Goal: Task Accomplishment & Management: Complete application form

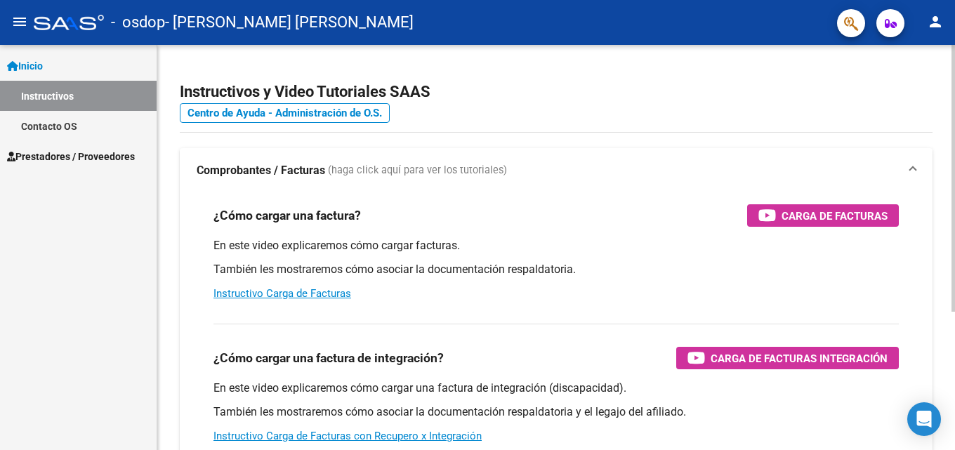
scroll to position [140, 0]
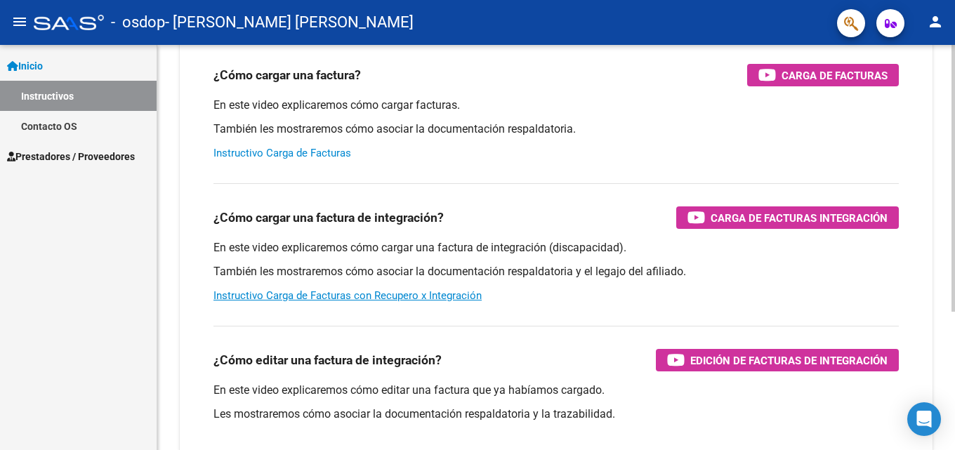
click at [289, 157] on link "Instructivo Carga de Facturas" at bounding box center [282, 153] width 138 height 13
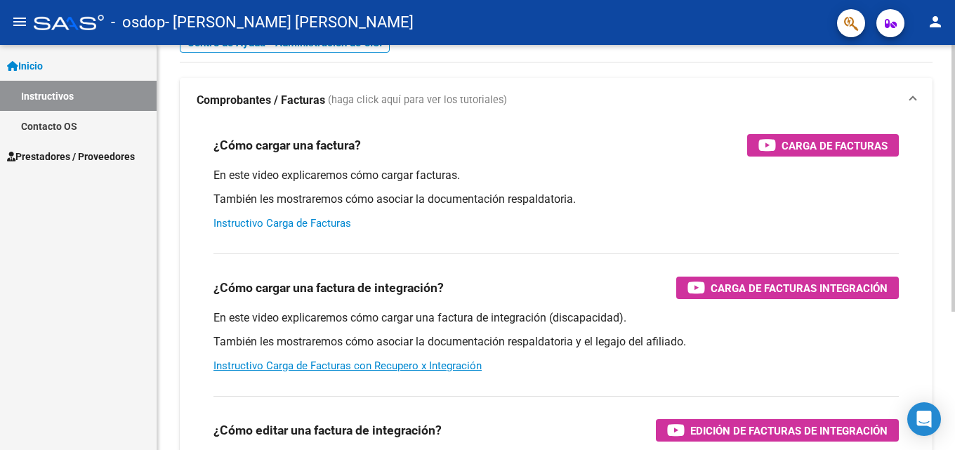
scroll to position [0, 0]
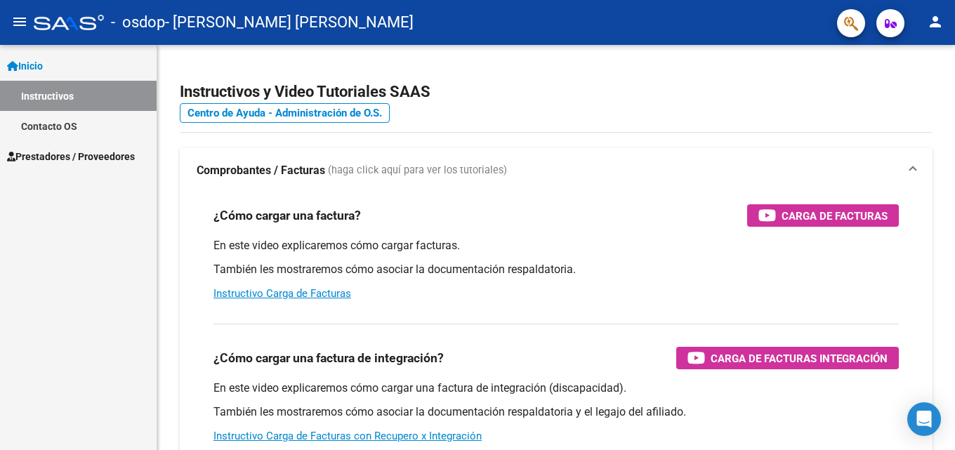
click at [77, 157] on span "Prestadores / Proveedores" at bounding box center [71, 156] width 128 height 15
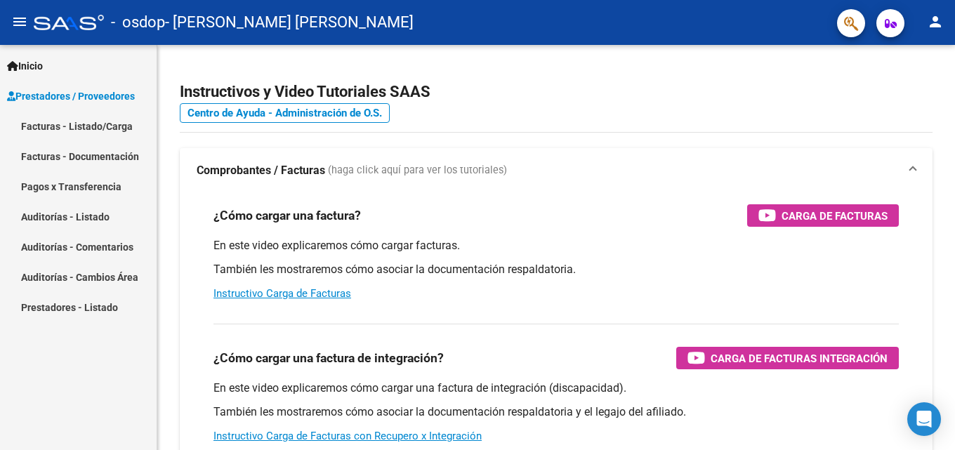
click at [91, 126] on link "Facturas - Listado/Carga" at bounding box center [78, 126] width 157 height 30
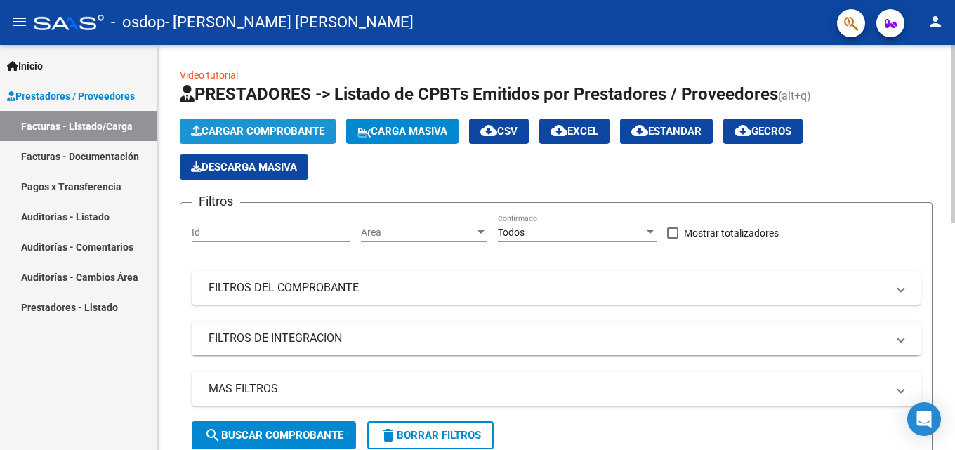
click at [270, 127] on span "Cargar Comprobante" at bounding box center [257, 131] width 133 height 13
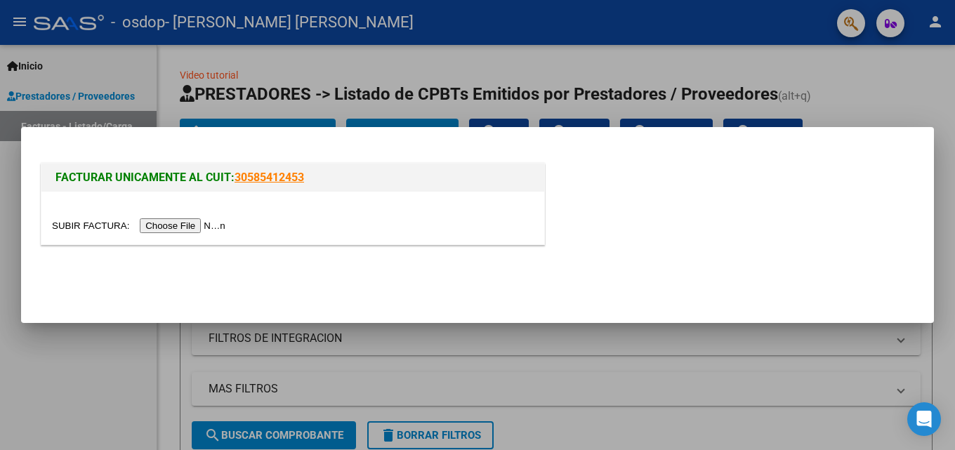
click at [196, 224] on input "file" at bounding box center [141, 225] width 178 height 15
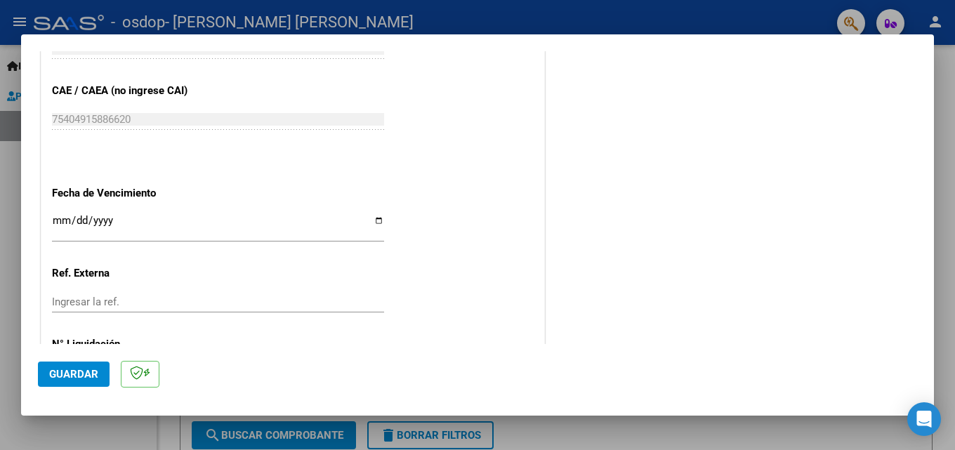
scroll to position [979, 0]
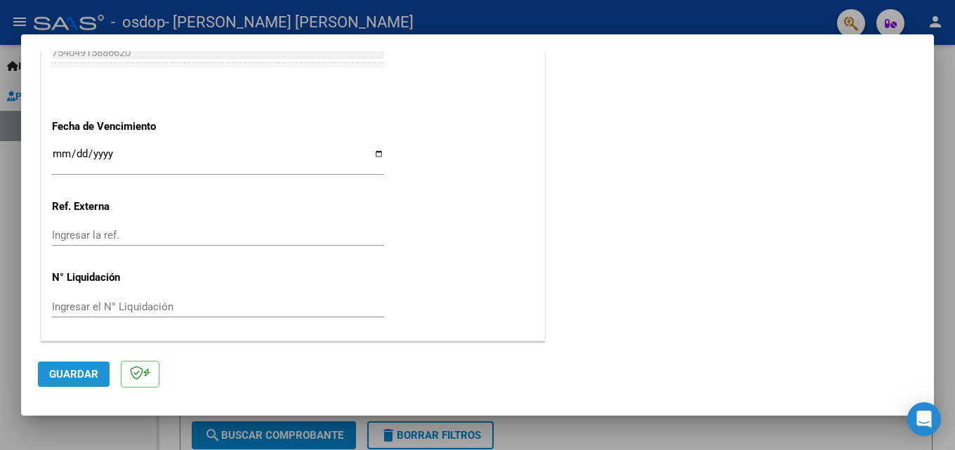
click at [71, 372] on span "Guardar" at bounding box center [73, 374] width 49 height 13
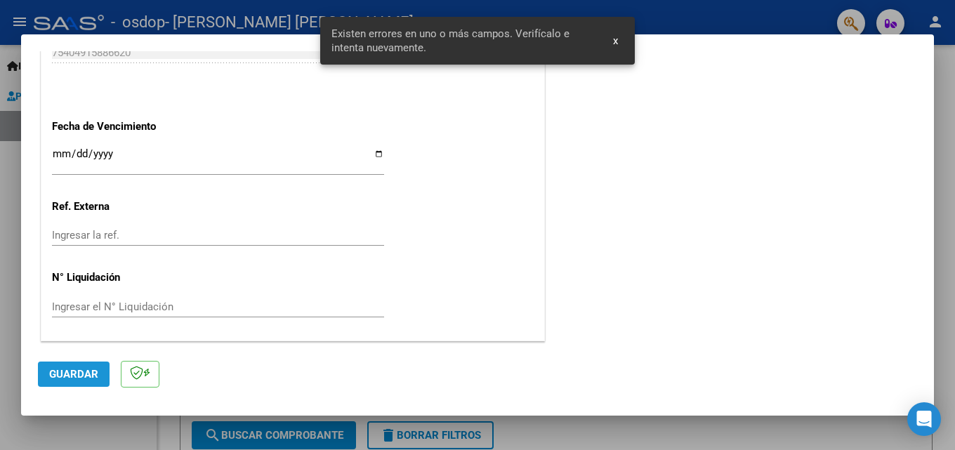
scroll to position [343, 0]
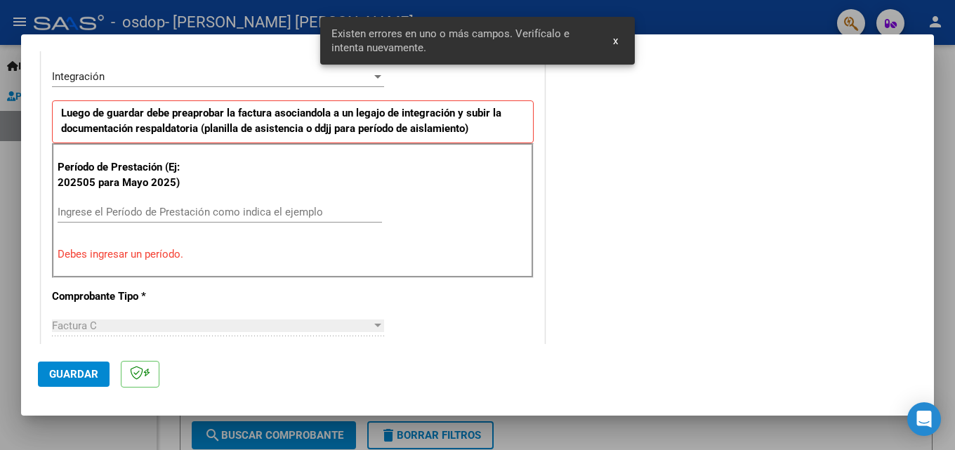
click at [194, 201] on div "Ingrese el Período de Prestación como indica el ejemplo" at bounding box center [220, 211] width 324 height 21
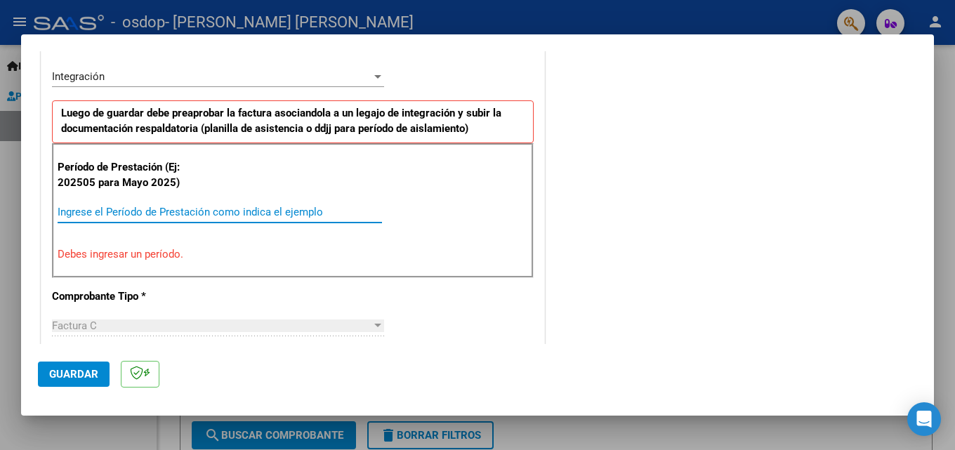
click at [211, 216] on input "Ingrese el Período de Prestación como indica el ejemplo" at bounding box center [220, 212] width 324 height 13
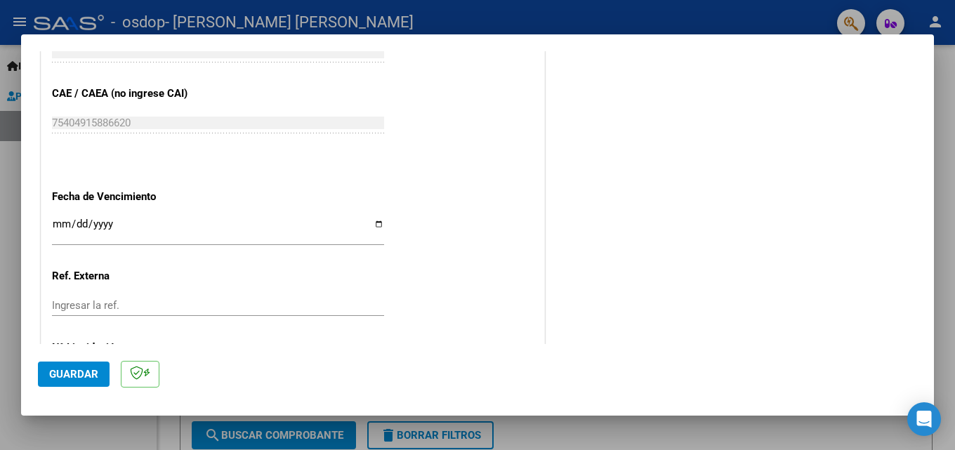
scroll to position [943, 0]
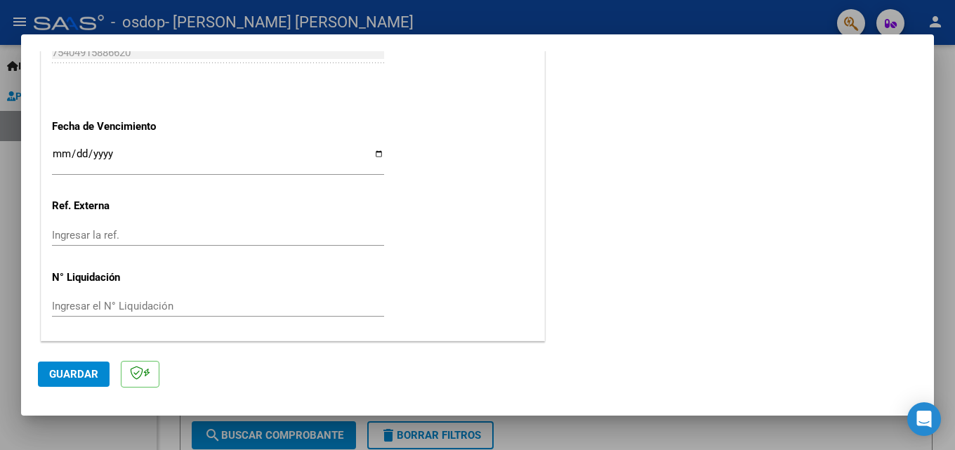
type input "202509"
click at [70, 376] on span "Guardar" at bounding box center [73, 374] width 49 height 13
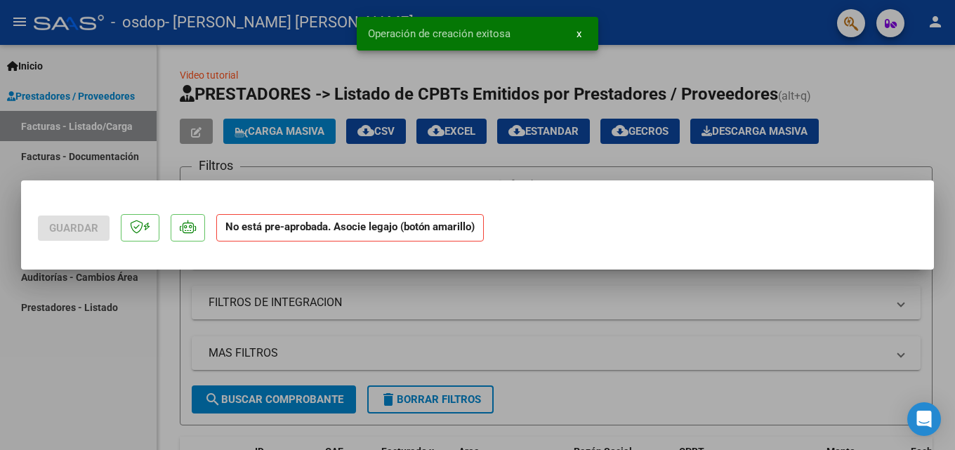
scroll to position [0, 0]
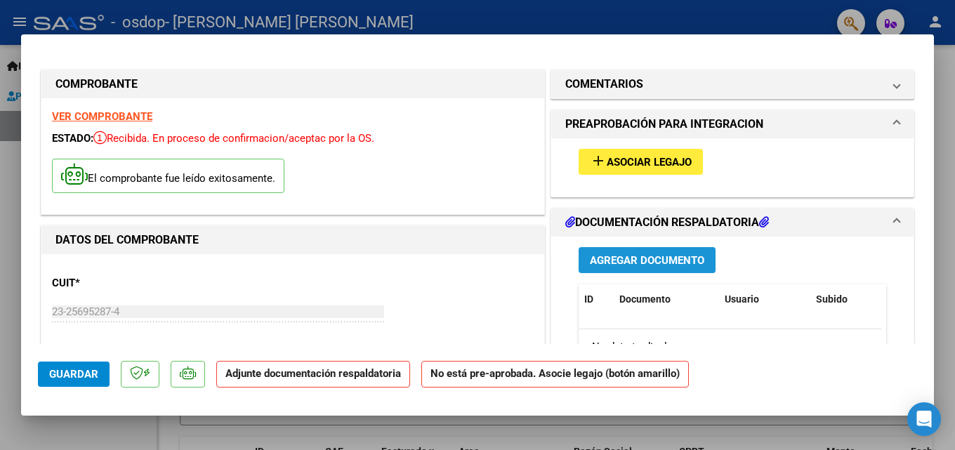
click at [602, 258] on span "Agregar Documento" at bounding box center [647, 260] width 114 height 13
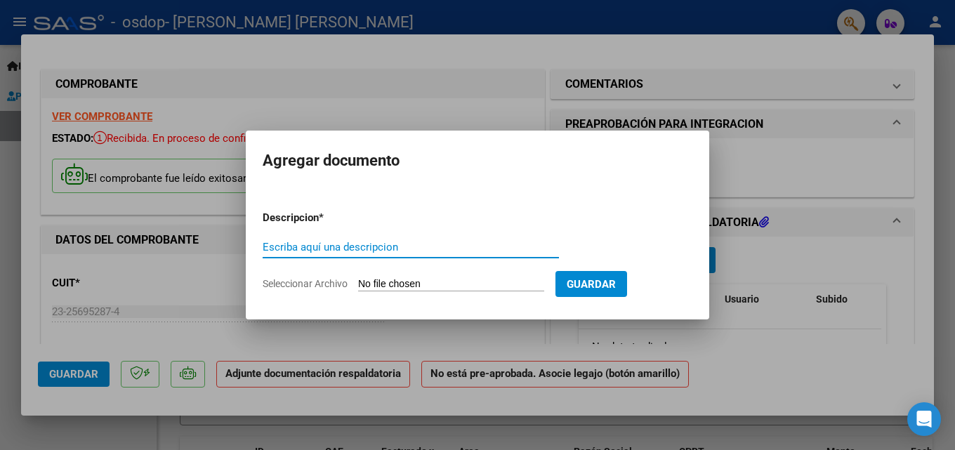
click at [495, 243] on input "Escriba aquí una descripcion" at bounding box center [411, 247] width 296 height 13
type input "asistencia septiembre"
click at [427, 282] on input "Seleccionar Archivo" at bounding box center [451, 284] width 186 height 13
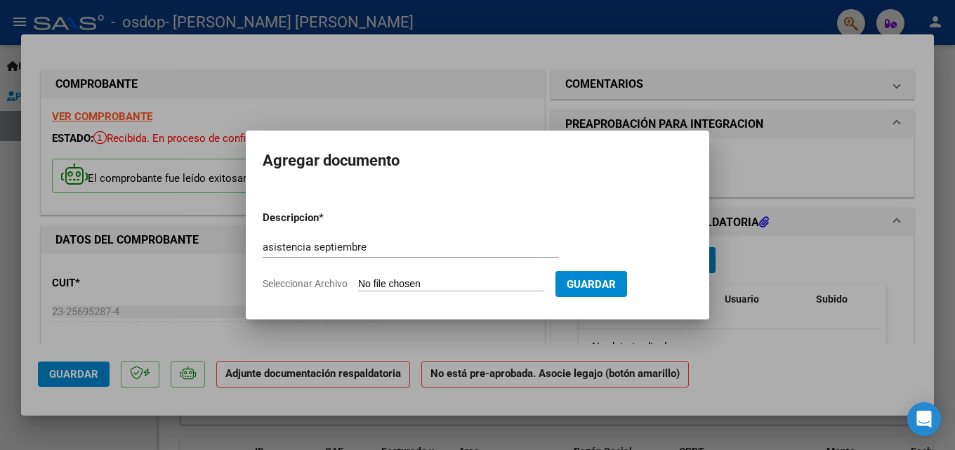
type input "C:\fakepath\asistencia septiembre [PERSON_NAME].pdf"
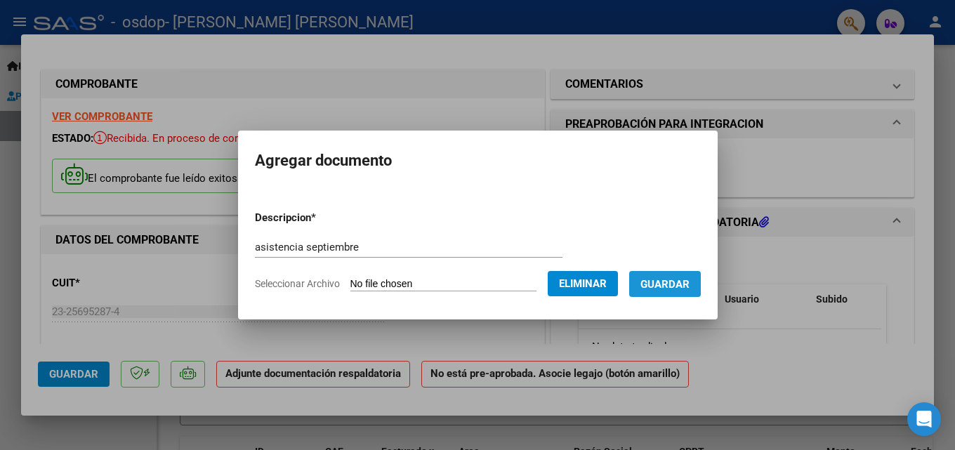
click at [670, 280] on span "Guardar" at bounding box center [664, 284] width 49 height 13
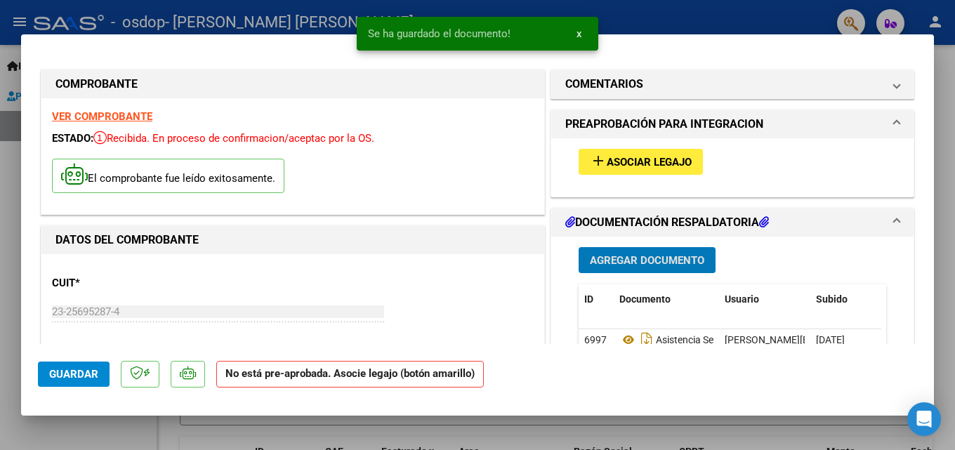
click at [654, 262] on span "Agregar Documento" at bounding box center [647, 260] width 114 height 13
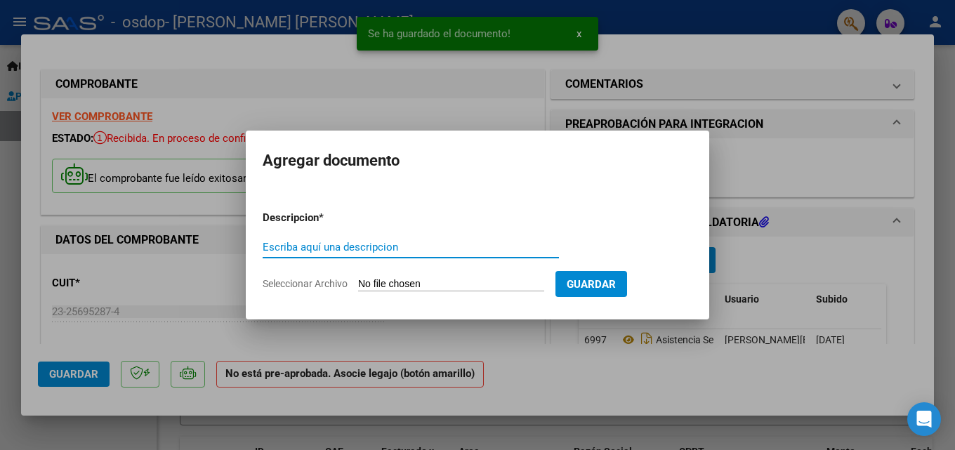
click at [472, 246] on input "Escriba aquí una descripcion" at bounding box center [411, 247] width 296 height 13
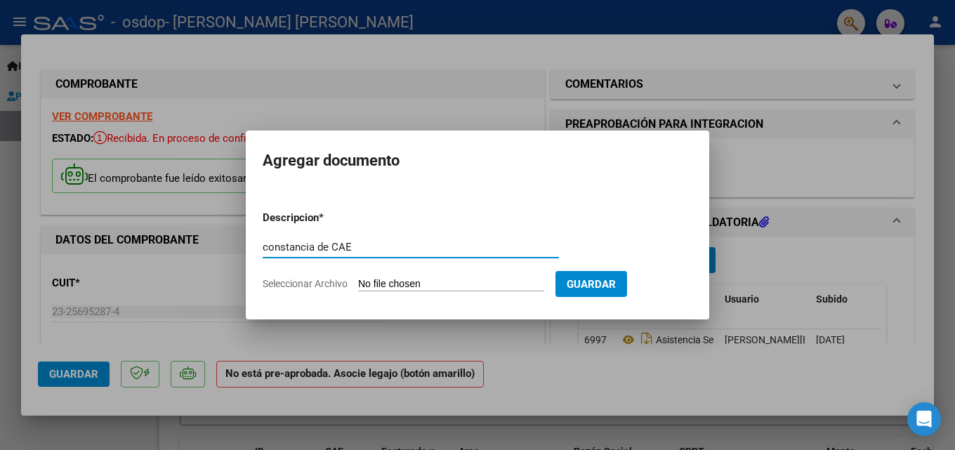
type input "constancia de CAE"
click at [338, 283] on span "Seleccionar Archivo" at bounding box center [305, 283] width 85 height 11
click at [358, 283] on input "Seleccionar Archivo" at bounding box center [451, 284] width 186 height 13
type input "C:\fakepath\constancia CAE septiembre.pdf"
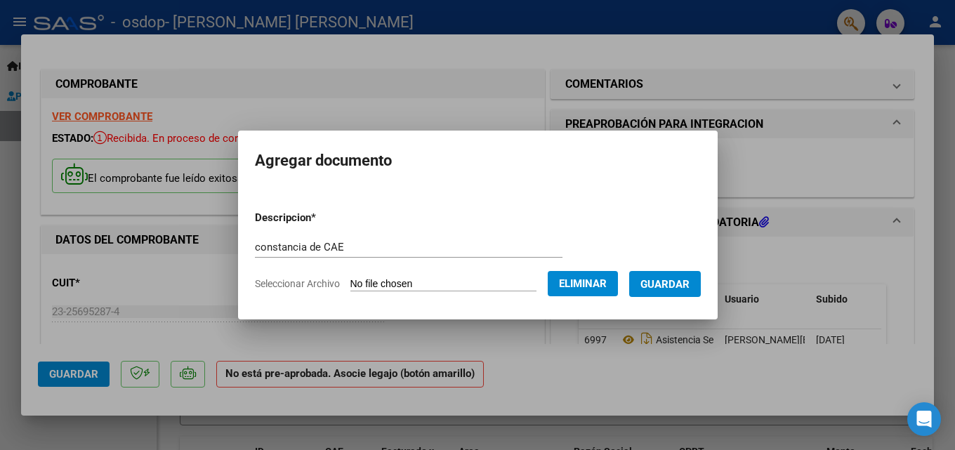
click at [658, 281] on span "Guardar" at bounding box center [664, 284] width 49 height 13
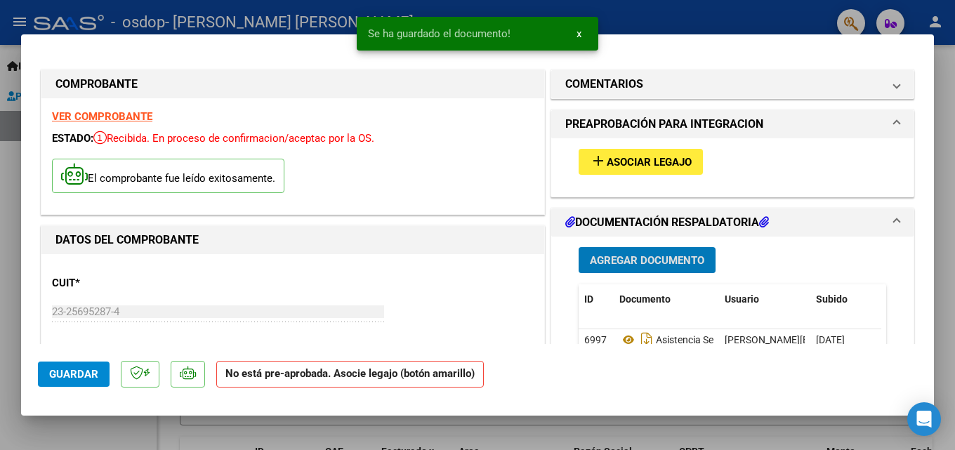
click at [632, 259] on span "Agregar Documento" at bounding box center [647, 260] width 114 height 13
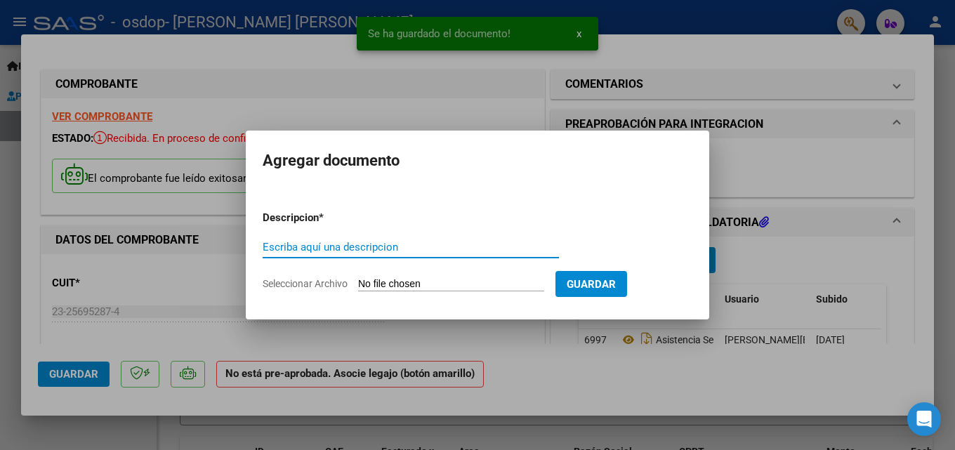
click at [443, 241] on input "Escriba aquí una descripcion" at bounding box center [411, 247] width 296 height 13
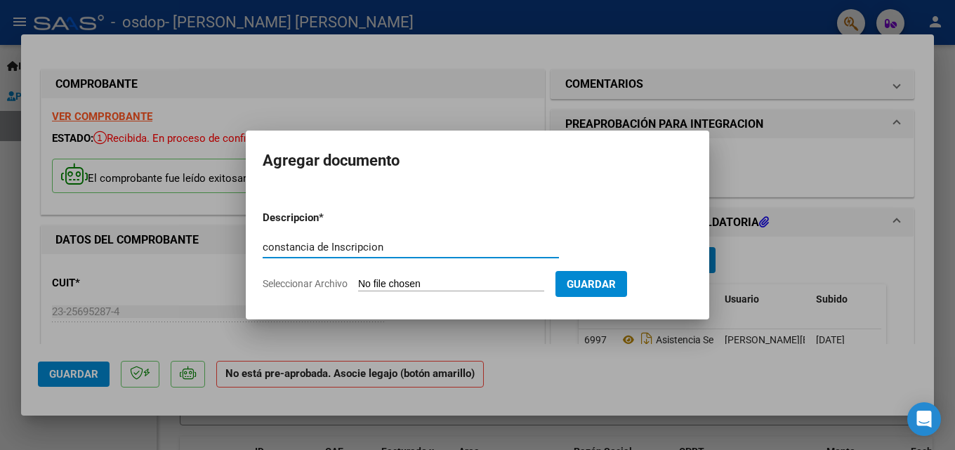
type input "constancia de Inscripcion"
click at [326, 283] on span "Seleccionar Archivo" at bounding box center [305, 283] width 85 height 11
click at [358, 283] on input "Seleccionar Archivo" at bounding box center [451, 284] width 186 height 13
type input "C:\fakepath\constancia de inscripcion septiembre.pdf"
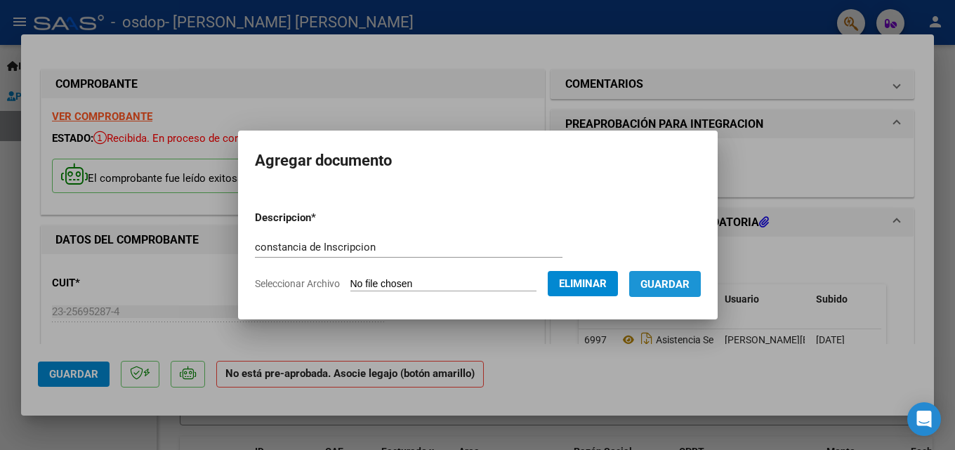
click at [682, 281] on span "Guardar" at bounding box center [664, 284] width 49 height 13
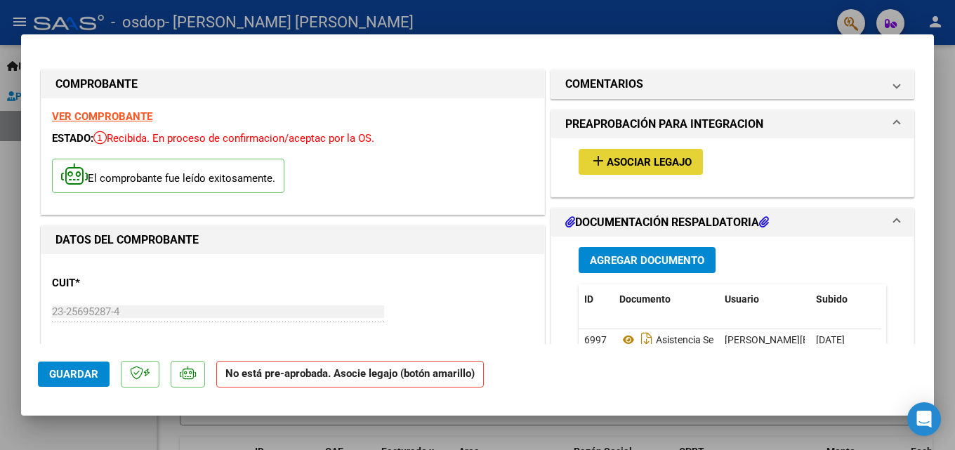
click at [667, 162] on span "Asociar Legajo" at bounding box center [649, 162] width 85 height 13
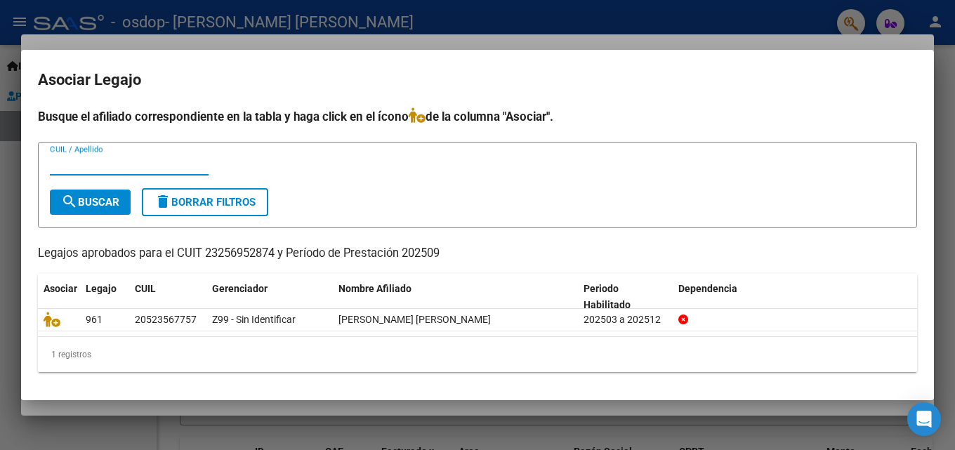
click at [112, 166] on input "CUIL / Apellido" at bounding box center [129, 164] width 159 height 13
type input "F"
type input "[PERSON_NAME] [PERSON_NAME]"
click at [95, 200] on span "search Buscar" at bounding box center [90, 202] width 58 height 13
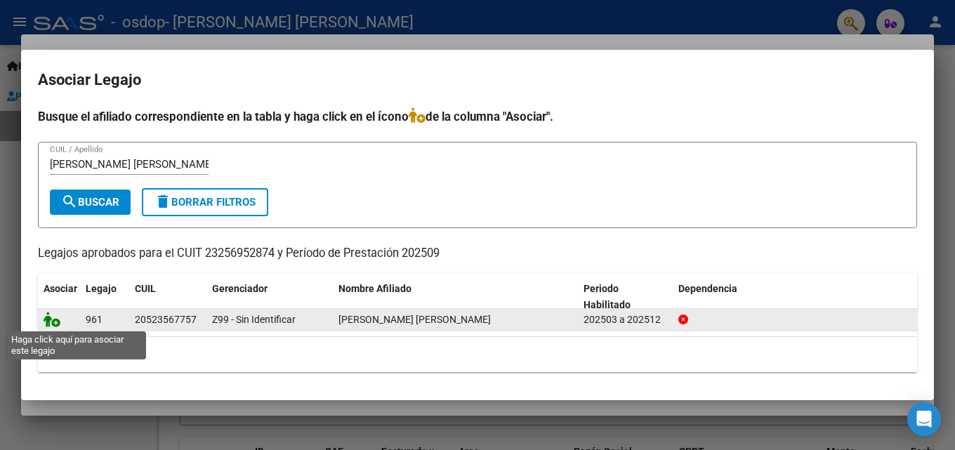
click at [54, 321] on icon at bounding box center [52, 319] width 17 height 15
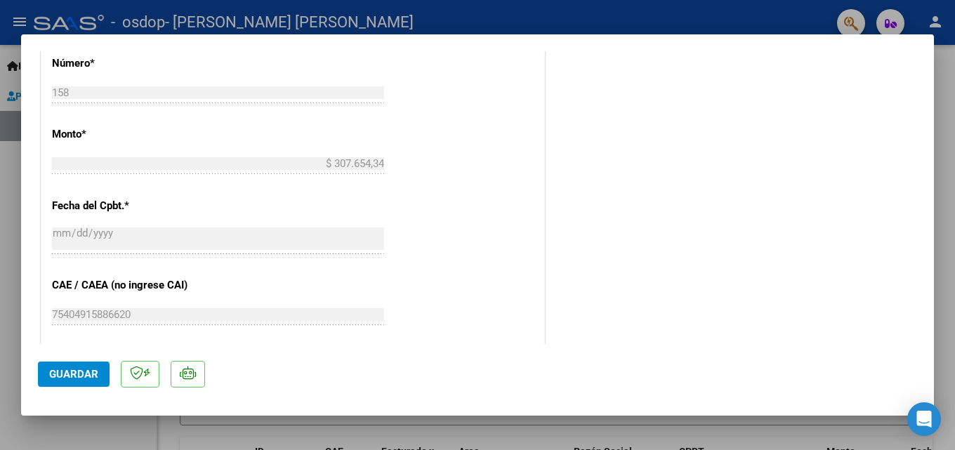
scroll to position [964, 0]
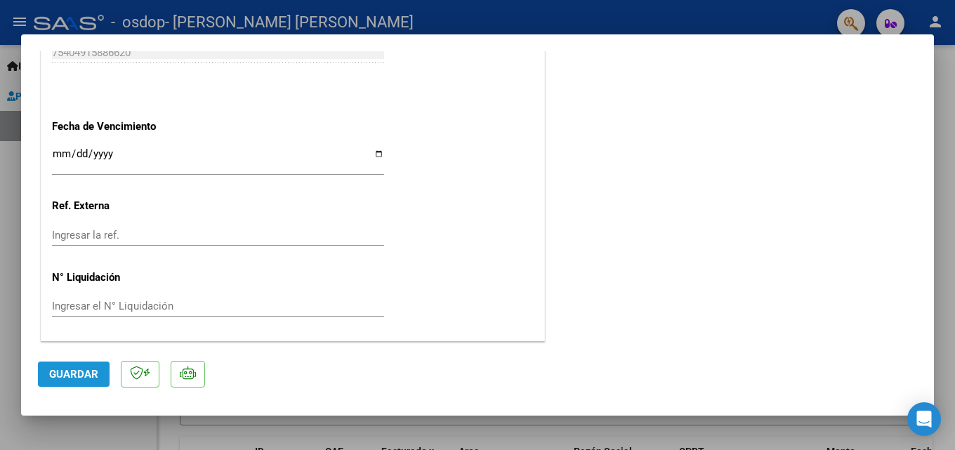
click at [71, 371] on span "Guardar" at bounding box center [73, 374] width 49 height 13
click at [69, 373] on span "Guardar" at bounding box center [73, 374] width 49 height 13
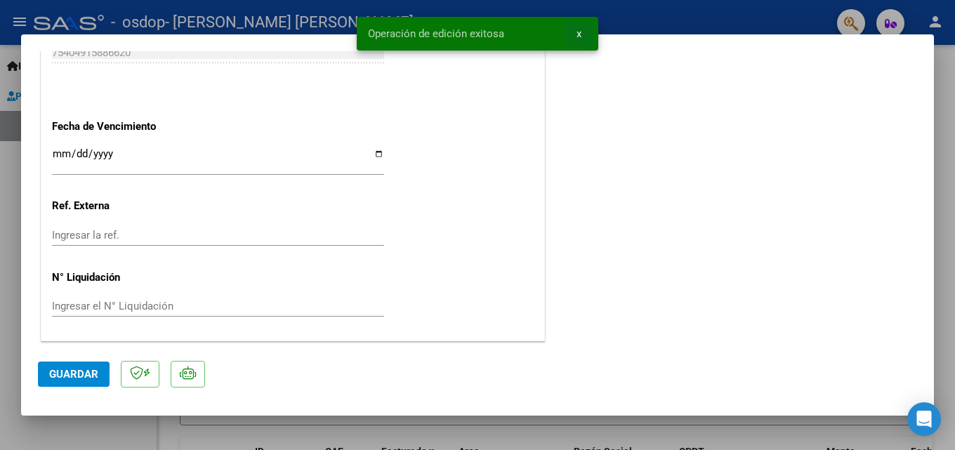
click at [578, 32] on span "x" at bounding box center [578, 33] width 5 height 13
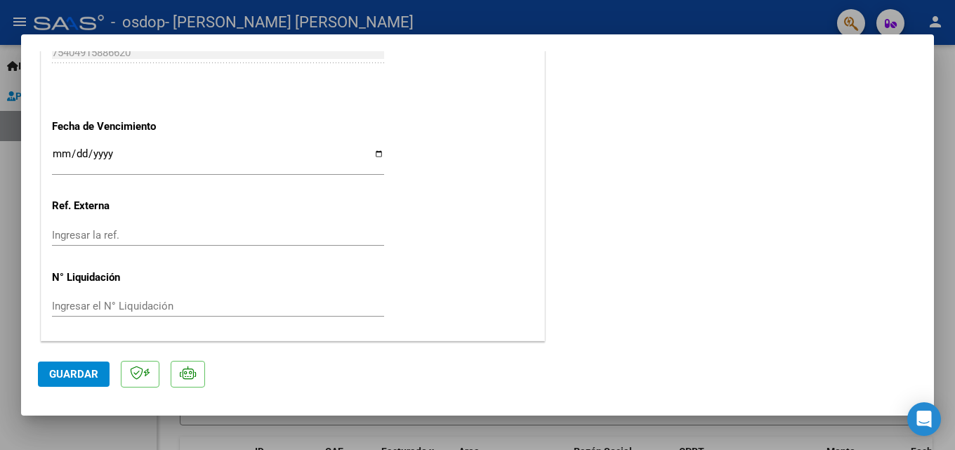
click at [17, 21] on div at bounding box center [477, 225] width 955 height 450
type input "$ 0,00"
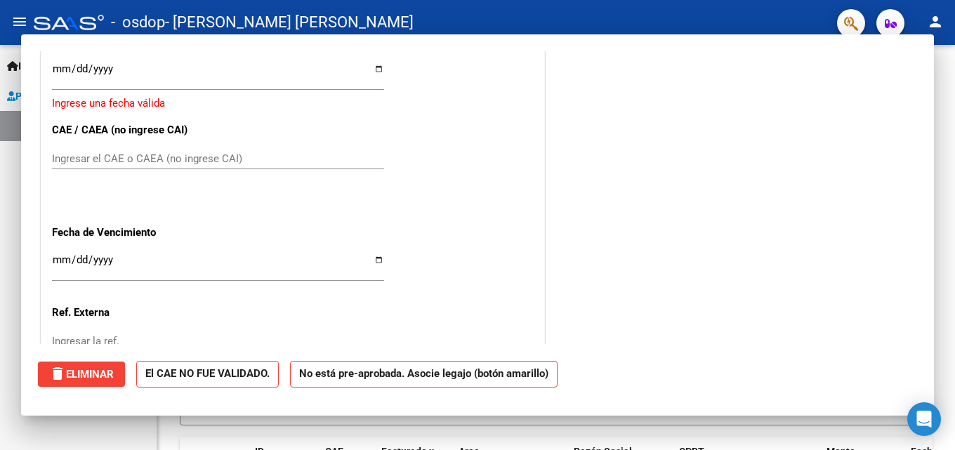
scroll to position [1071, 0]
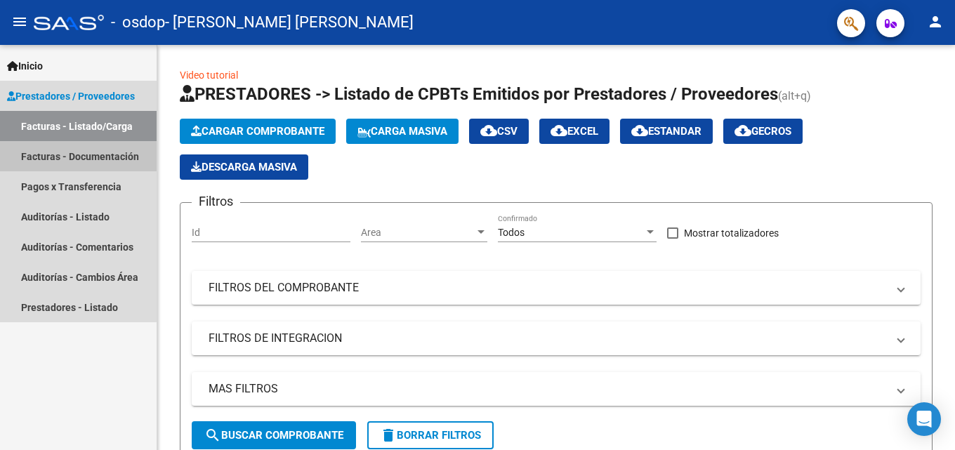
click at [53, 155] on link "Facturas - Documentación" at bounding box center [78, 156] width 157 height 30
